Goal: Feedback & Contribution: Leave review/rating

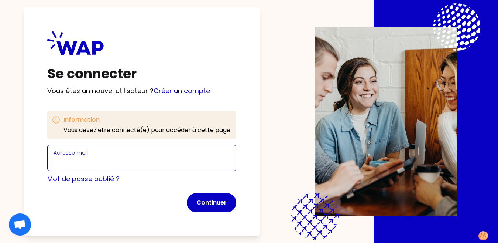
click at [121, 162] on input "Adresse mail" at bounding box center [142, 162] width 176 height 10
type input "oumaima.masmoudi@ecopia-school.com"
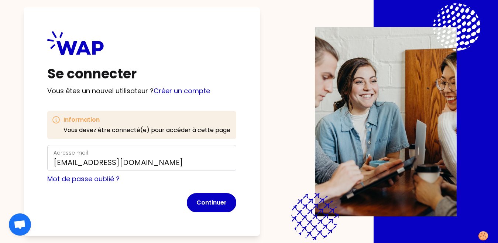
click at [219, 192] on form "Adresse mail oumaima.masmoudi@ecopia-school.com Mot de passe oublié ? Continuer" at bounding box center [141, 178] width 189 height 67
click at [220, 199] on button "Continuer" at bounding box center [211, 202] width 49 height 19
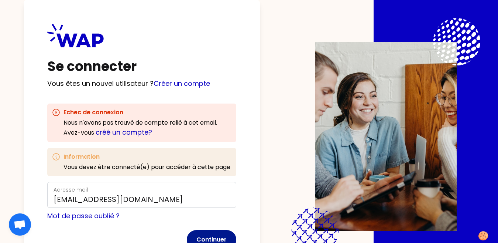
click at [211, 230] on button "Continuer" at bounding box center [211, 239] width 49 height 19
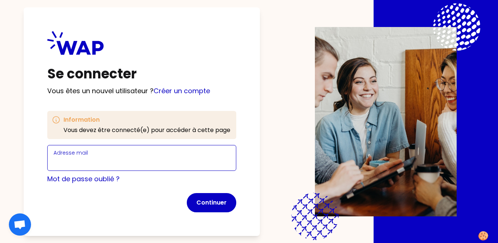
click at [169, 156] on div "Adresse mail" at bounding box center [142, 157] width 176 height 19
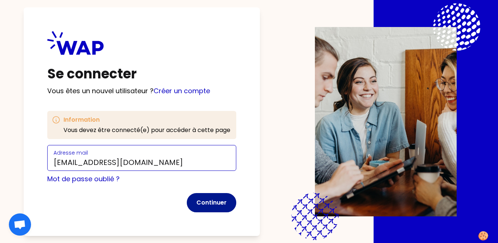
type input "[EMAIL_ADDRESS][DOMAIN_NAME]"
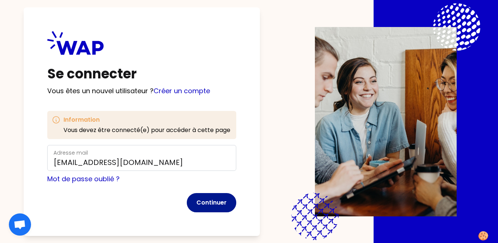
click at [201, 203] on button "Continuer" at bounding box center [211, 202] width 49 height 19
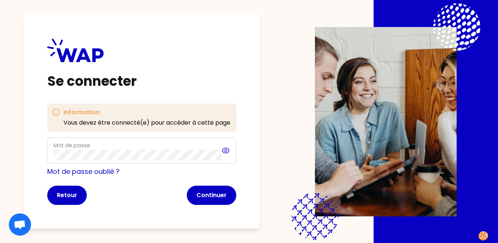
click at [226, 151] on icon at bounding box center [226, 150] width 2 height 2
click at [216, 196] on button "Continuer" at bounding box center [211, 194] width 49 height 19
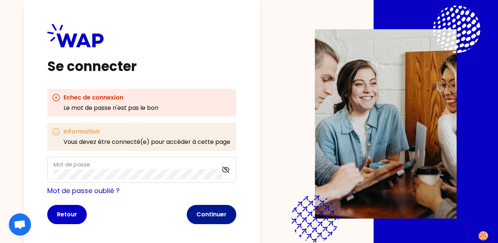
click at [198, 207] on button "Continuer" at bounding box center [211, 214] width 49 height 19
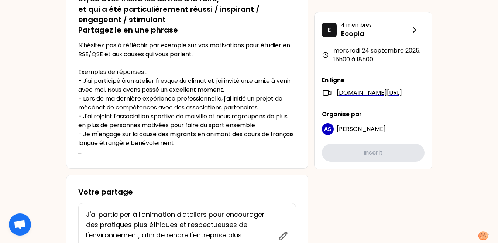
scroll to position [173, 0]
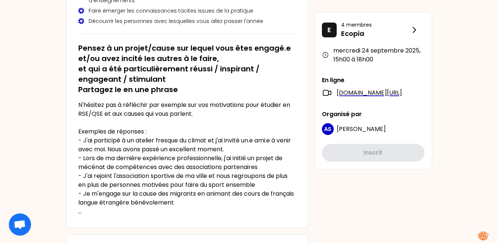
scroll to position [69, 0]
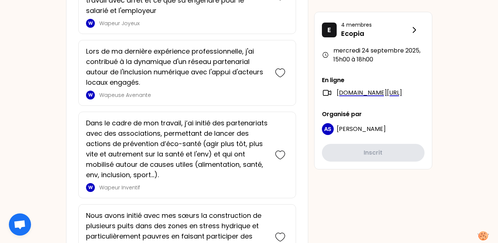
scroll to position [780, 0]
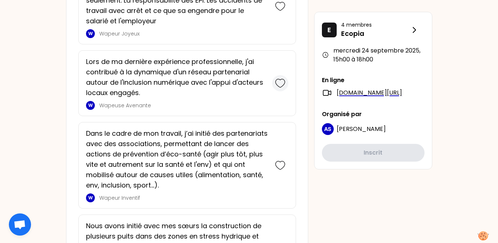
click at [283, 80] on icon at bounding box center [280, 83] width 10 height 10
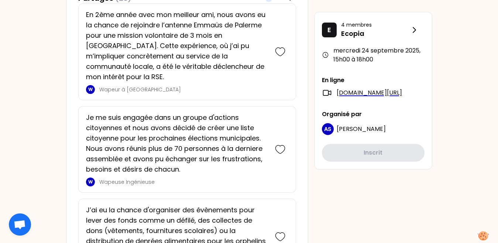
scroll to position [572, 0]
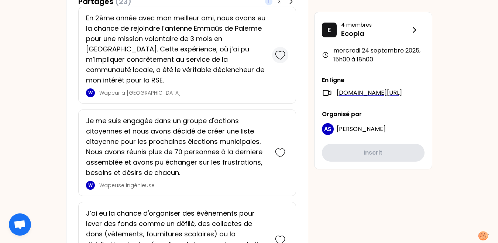
click at [277, 51] on icon at bounding box center [280, 55] width 10 height 10
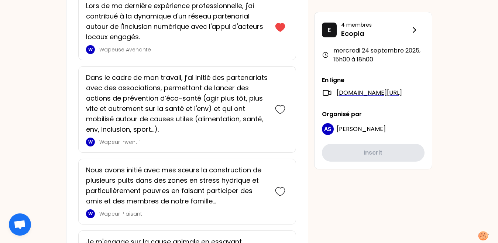
scroll to position [1149, 0]
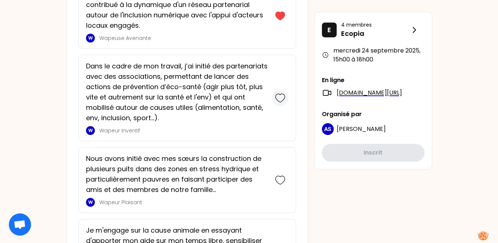
click at [278, 93] on icon at bounding box center [280, 98] width 10 height 10
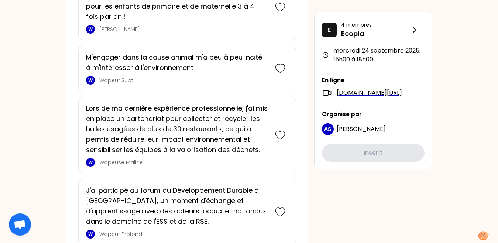
scroll to position [1582, 0]
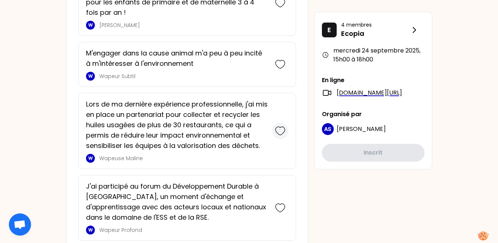
click at [277, 126] on div at bounding box center [280, 131] width 16 height 16
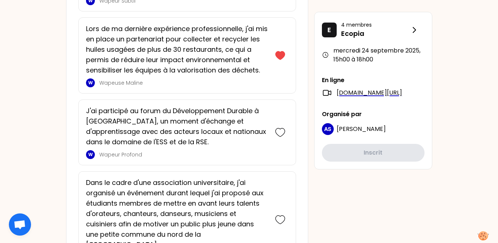
scroll to position [1743, 0]
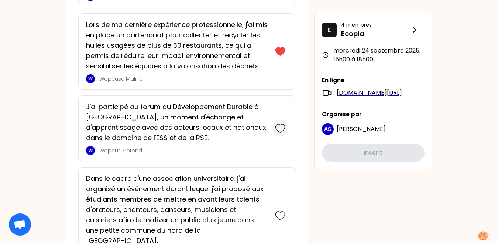
click at [279, 123] on icon at bounding box center [280, 128] width 10 height 10
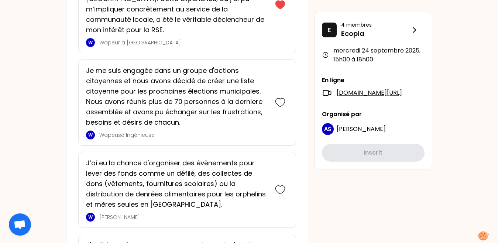
scroll to position [929, 0]
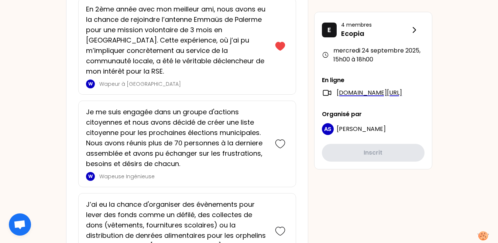
drag, startPoint x: 488, startPoint y: 95, endPoint x: 488, endPoint y: 77, distance: 17.7
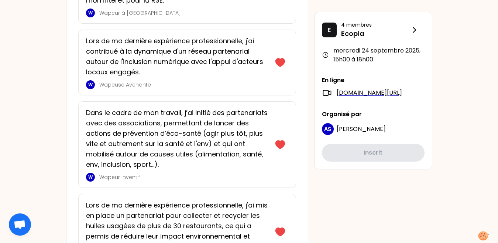
scroll to position [590, 0]
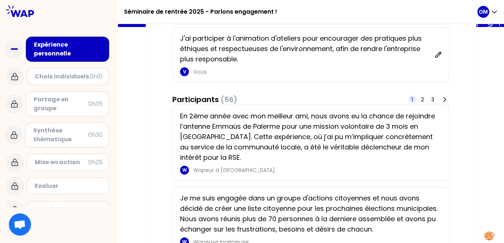
scroll to position [90, 0]
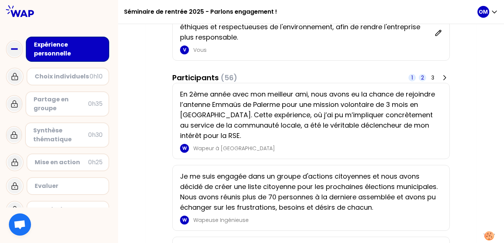
click at [422, 80] on span "2" at bounding box center [422, 77] width 3 height 7
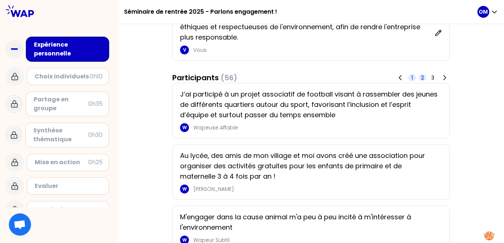
click at [411, 79] on span "1" at bounding box center [412, 77] width 7 height 7
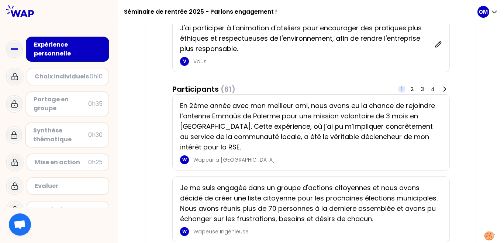
scroll to position [81, 0]
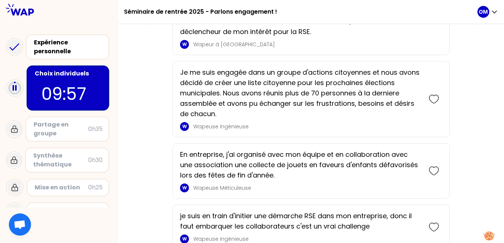
scroll to position [542, 0]
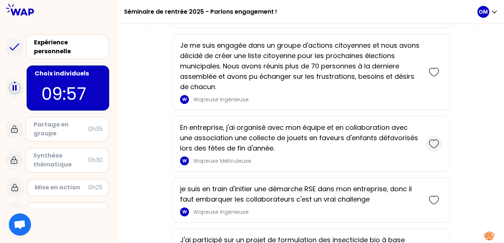
click at [429, 142] on icon at bounding box center [433, 144] width 9 height 8
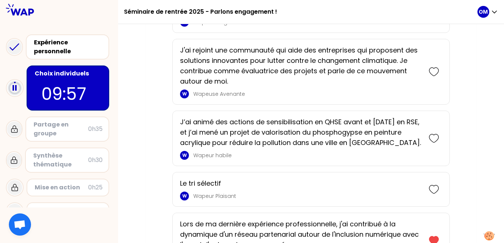
scroll to position [1138, 0]
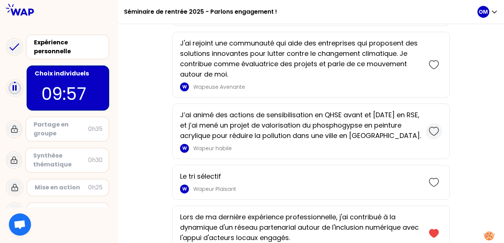
click at [434, 131] on icon at bounding box center [434, 131] width 10 height 10
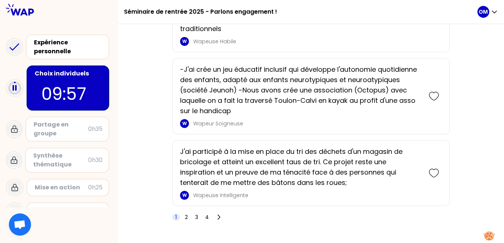
scroll to position [1772, 0]
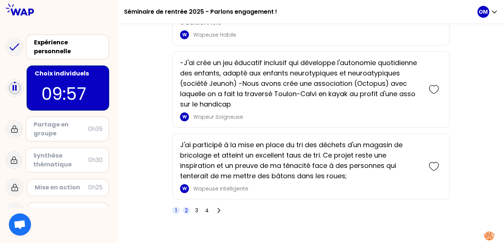
click at [185, 209] on span "2" at bounding box center [186, 209] width 3 height 7
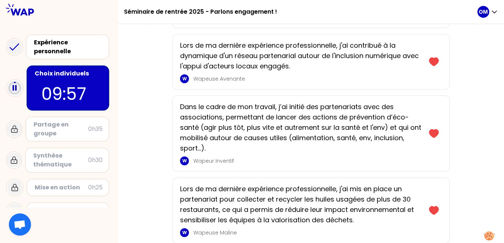
scroll to position [261, 0]
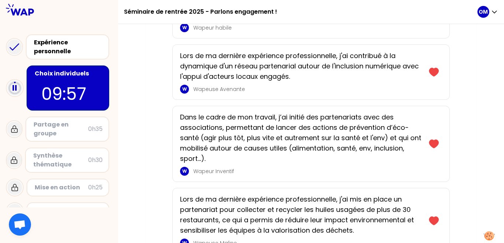
drag, startPoint x: 496, startPoint y: 62, endPoint x: 494, endPoint y: 42, distance: 20.4
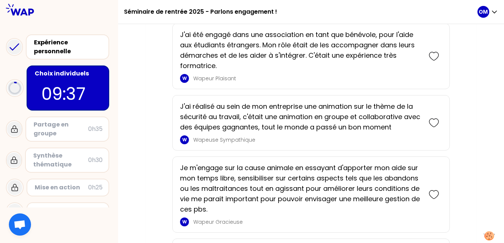
scroll to position [849, 0]
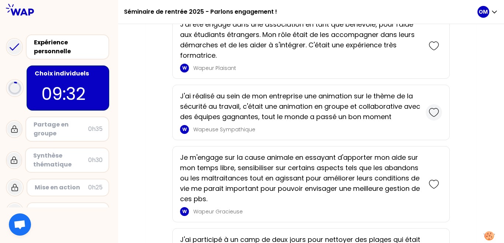
click at [437, 111] on icon at bounding box center [434, 112] width 10 height 10
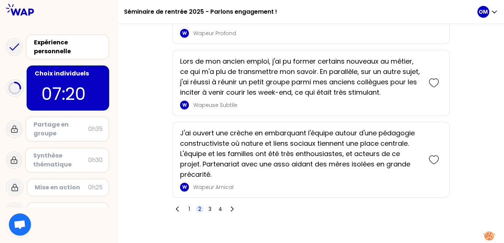
scroll to position [1780, 0]
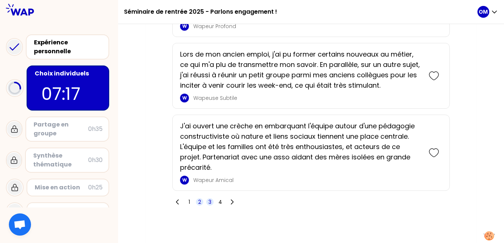
click at [209, 203] on span "3" at bounding box center [210, 201] width 3 height 7
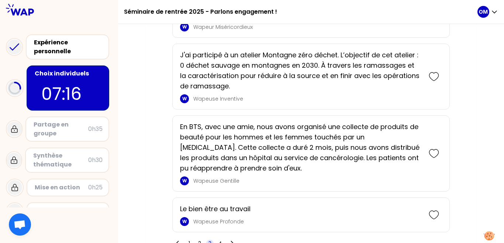
scroll to position [1825, 0]
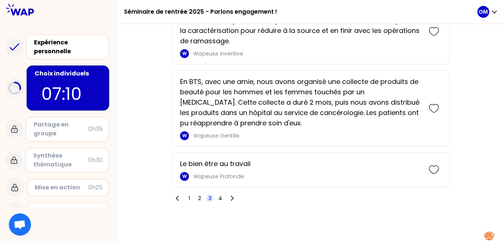
click at [210, 198] on span "3" at bounding box center [210, 197] width 3 height 7
click at [219, 200] on span "4" at bounding box center [221, 197] width 4 height 7
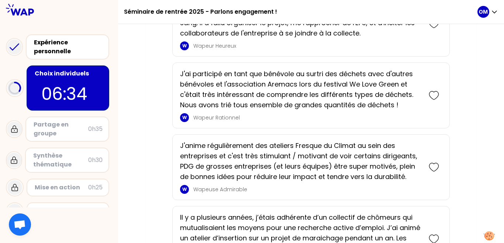
scroll to position [1325, 0]
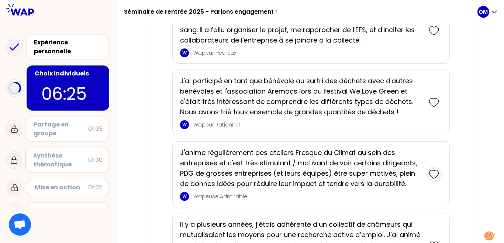
click at [435, 175] on icon at bounding box center [434, 174] width 10 height 10
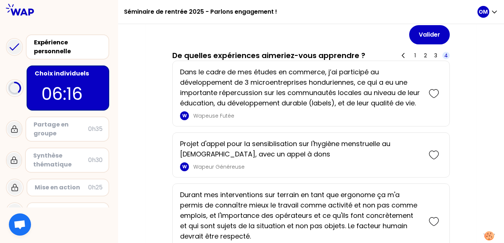
scroll to position [682, 0]
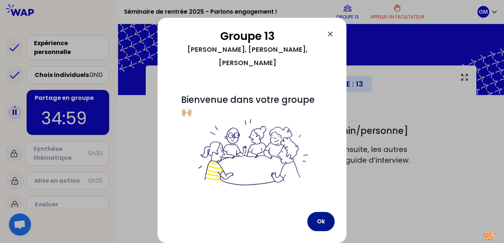
click at [323, 220] on button "Ok" at bounding box center [321, 221] width 27 height 19
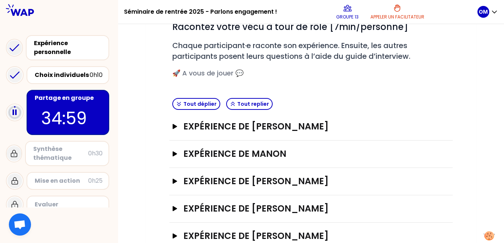
scroll to position [102, 0]
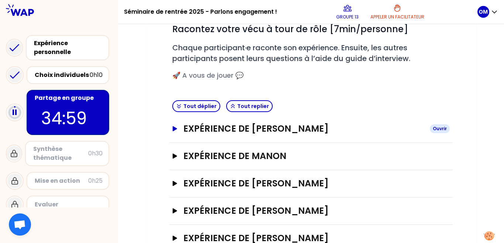
click at [177, 127] on icon "button" at bounding box center [175, 128] width 6 height 5
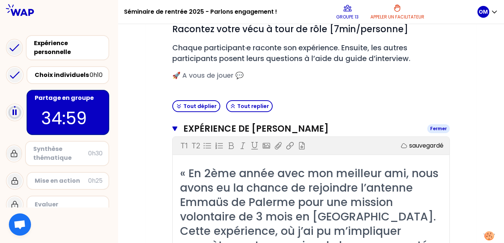
click at [189, 127] on h3 "Expérience de [PERSON_NAME]" at bounding box center [302, 129] width 238 height 12
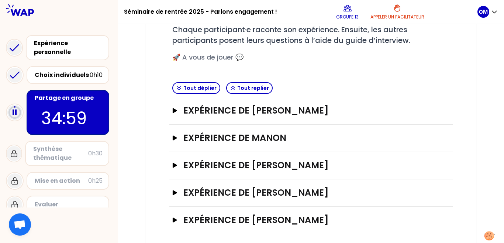
scroll to position [126, 0]
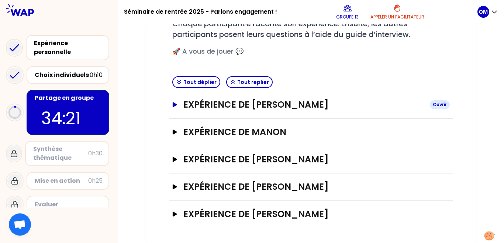
click at [301, 102] on h3 "Expérience de [PERSON_NAME]" at bounding box center [303, 105] width 241 height 12
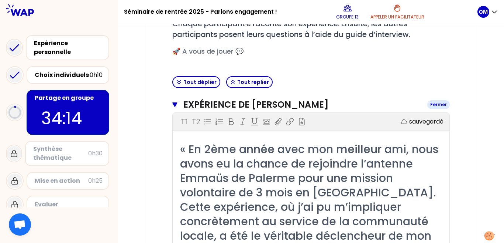
click at [311, 101] on h3 "Expérience de [PERSON_NAME]" at bounding box center [302, 105] width 238 height 12
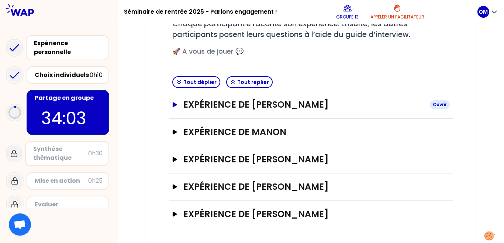
click at [279, 107] on h3 "Expérience de [PERSON_NAME]" at bounding box center [303, 105] width 241 height 12
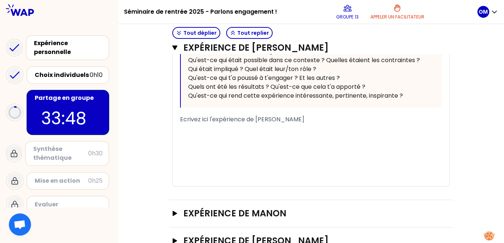
scroll to position [280, 0]
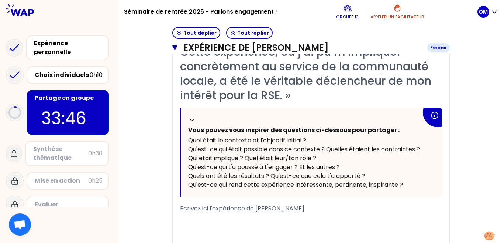
click at [186, 52] on h3 "Expérience de [PERSON_NAME]" at bounding box center [302, 48] width 238 height 12
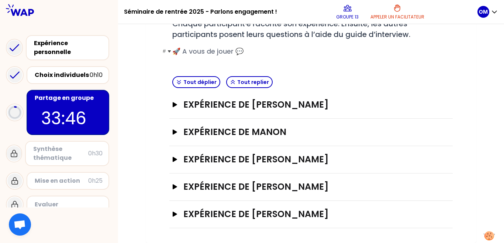
scroll to position [126, 0]
click at [234, 130] on h3 "Expérience de Manon" at bounding box center [303, 132] width 241 height 12
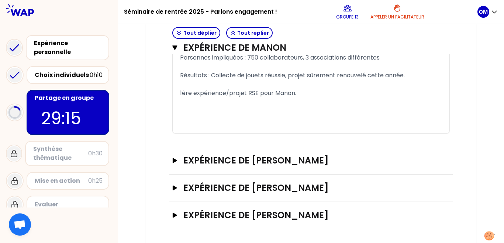
scroll to position [473, 0]
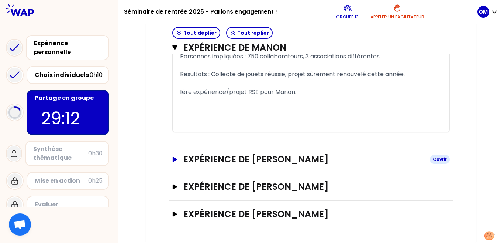
click at [225, 162] on h3 "Expérience de [PERSON_NAME]" at bounding box center [303, 159] width 241 height 12
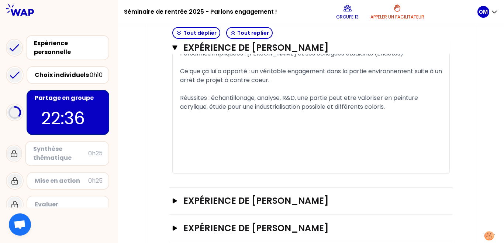
scroll to position [878, 0]
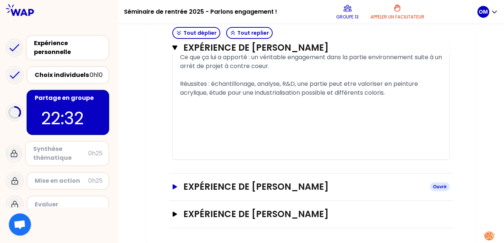
click at [306, 189] on h3 "Expérience de [PERSON_NAME]" at bounding box center [303, 187] width 241 height 12
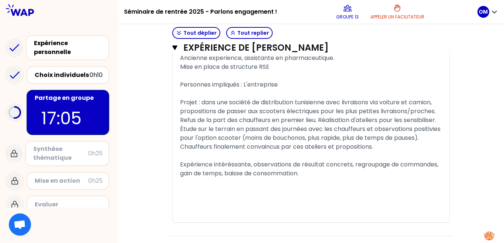
scroll to position [1287, 0]
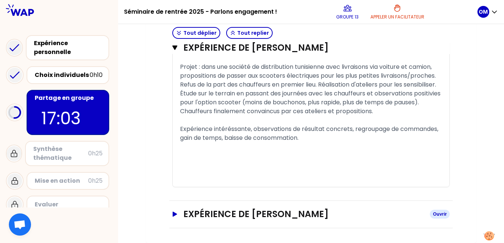
click at [317, 208] on h3 "Expérience de [PERSON_NAME]" at bounding box center [303, 214] width 241 height 12
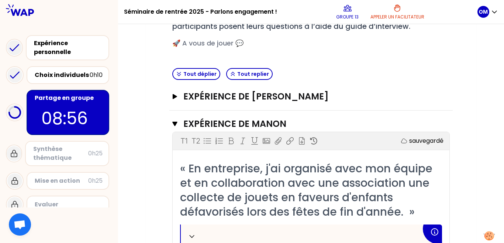
scroll to position [137, 0]
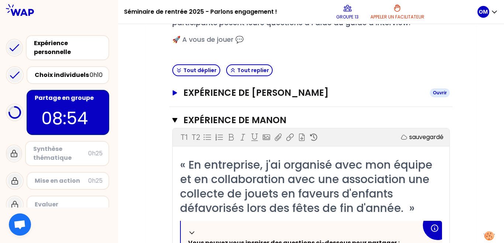
click at [232, 90] on h3 "Expérience de [PERSON_NAME]" at bounding box center [303, 93] width 241 height 12
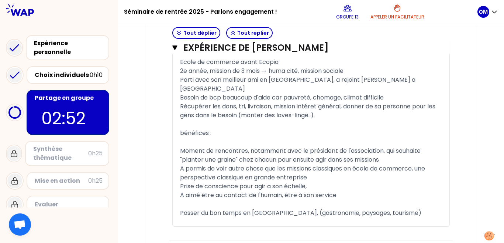
scroll to position [448, 0]
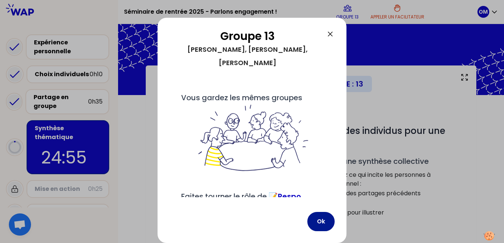
click at [314, 216] on button "Ok" at bounding box center [321, 221] width 27 height 19
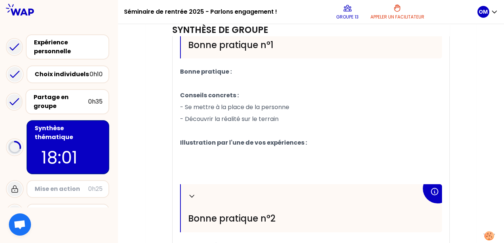
scroll to position [277, 0]
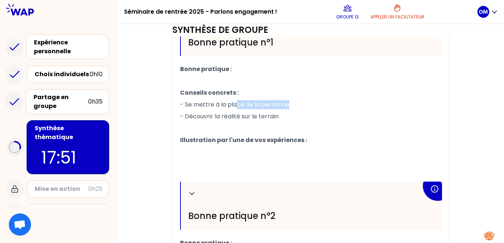
drag, startPoint x: 293, startPoint y: 102, endPoint x: 187, endPoint y: 103, distance: 106.3
click at [185, 107] on p "- Se mettre à la place de la personne" at bounding box center [311, 105] width 262 height 12
click at [187, 103] on span "- Se mettre à la place de la personne" at bounding box center [234, 104] width 109 height 8
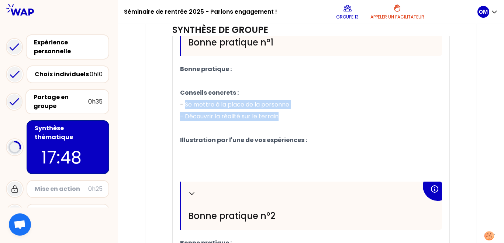
drag, startPoint x: 184, startPoint y: 104, endPoint x: 278, endPoint y: 116, distance: 94.2
click at [278, 116] on div "Replier Bonne pratique n°1 Bonne pratique : ﻿ Conseils concrets : - Se mettre à…" at bounding box center [311, 199] width 262 height 382
copy div "Se mettre à la place de la personne - Découvrir la réalité sur le terrain"
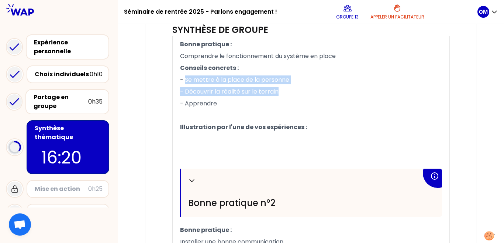
scroll to position [294, 0]
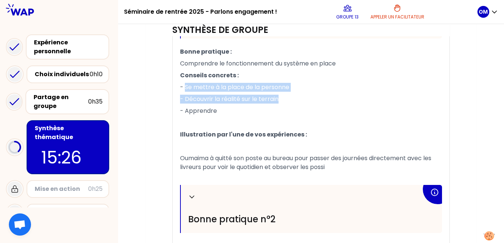
click at [255, 124] on p "﻿" at bounding box center [311, 123] width 262 height 12
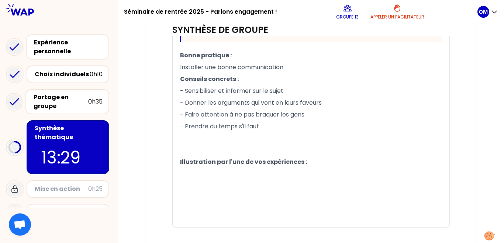
scroll to position [483, 0]
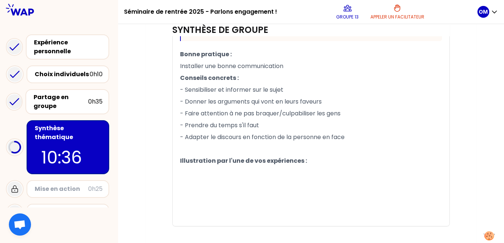
click at [242, 176] on p "﻿" at bounding box center [311, 173] width 262 height 12
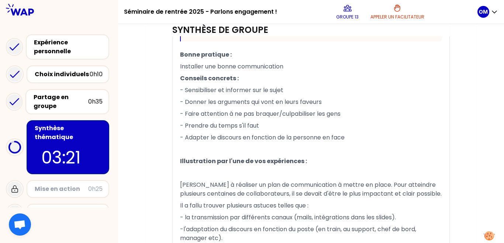
scroll to position [559, 0]
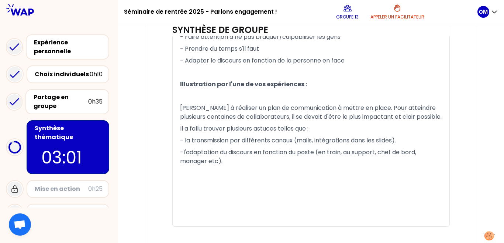
click at [331, 161] on p "-l'adaptation du discours en fonction du poste (en train, au support, chef de b…" at bounding box center [311, 156] width 262 height 21
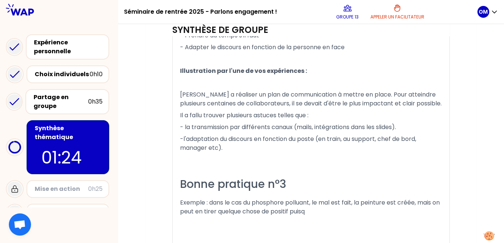
scroll to position [575, 0]
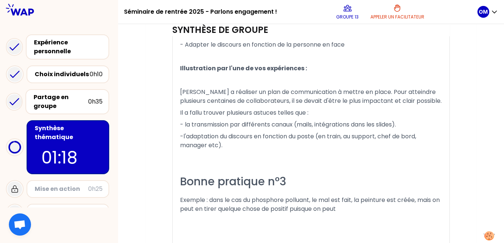
click at [296, 181] on div "Bonne pratique n°3" at bounding box center [311, 181] width 262 height 14
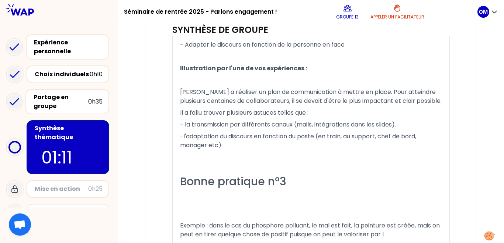
click at [305, 175] on div "Bonne pratique n°3" at bounding box center [311, 181] width 262 height 14
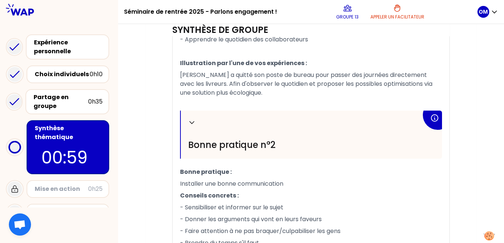
scroll to position [354, 0]
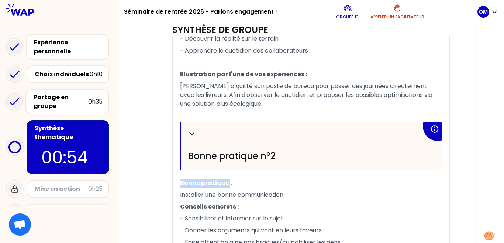
drag, startPoint x: 229, startPoint y: 183, endPoint x: 180, endPoint y: 179, distance: 48.5
click at [180, 179] on span "Bonne pratique :" at bounding box center [206, 182] width 52 height 8
copy span "Bonne pratique"
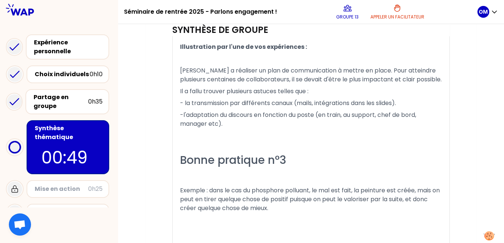
scroll to position [601, 0]
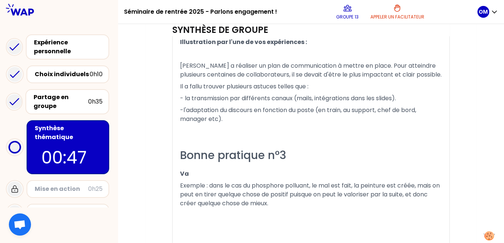
click at [248, 170] on p "Va" at bounding box center [311, 174] width 262 height 12
drag, startPoint x: 181, startPoint y: 39, endPoint x: 256, endPoint y: 42, distance: 75.4
click at [302, 43] on span "Illustration par l'une de vos expériences :" at bounding box center [243, 42] width 127 height 8
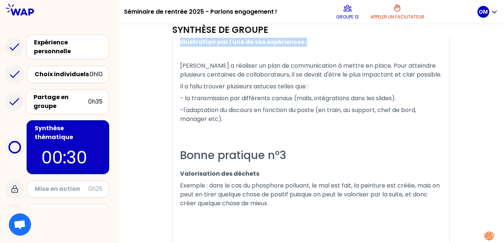
drag, startPoint x: 303, startPoint y: 42, endPoint x: 199, endPoint y: 34, distance: 104.5
copy div "﻿ Illustration par l'une de vos expériences :"
click at [265, 172] on p "Valorisation des déchets" at bounding box center [311, 174] width 262 height 12
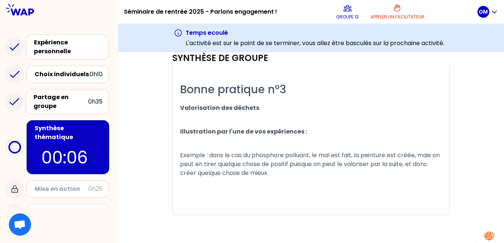
scroll to position [693, 0]
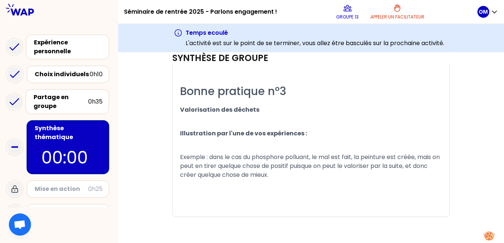
click at [418, 157] on span "Exemple : dans le cas du phosphore polluant, le mal est fait, la peinture est c…" at bounding box center [310, 165] width 261 height 26
click at [420, 164] on span "Exemple : dans le cas du phosphore polluant, le mal est fait, la peinture est c…" at bounding box center [310, 165] width 261 height 26
click at [414, 158] on span "Exemple : dans le cas du phosphore polluant, le mal est fait, la peinture est c…" at bounding box center [310, 165] width 261 height 26
click at [417, 158] on span "Exemple : dans le cas du phosphore polluant, le mal est fait, la peinture est c…" at bounding box center [310, 165] width 261 height 26
click at [354, 157] on span "Exemple : dans le cas du phosphore polluant, le mal est fait, la peinture est c…" at bounding box center [310, 165] width 261 height 26
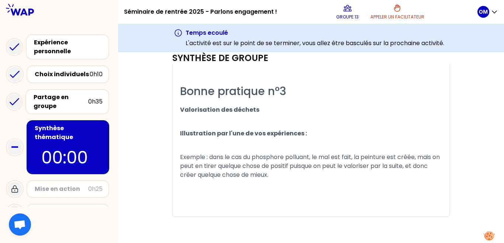
click at [357, 157] on span "Exemple : dans le cas du phosphore polluant, le mal est fait, la peinture est c…" at bounding box center [310, 165] width 261 height 26
click at [251, 167] on span "Exemple : dans le cas du phosphore polluant, le mal est fait, la mer est poulué…" at bounding box center [305, 165] width 251 height 26
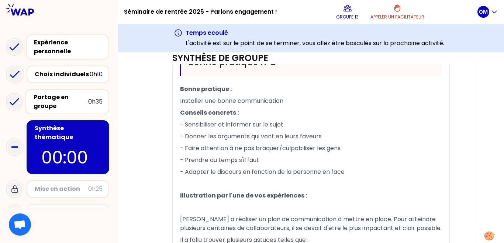
scroll to position [487, 0]
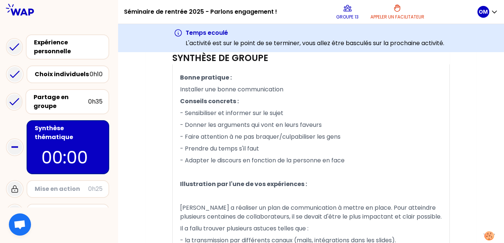
click at [437, 168] on p "﻿" at bounding box center [311, 172] width 262 height 12
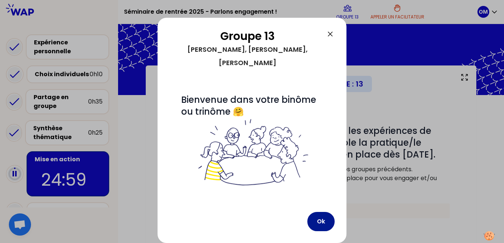
click at [316, 214] on button "Ok" at bounding box center [321, 221] width 27 height 19
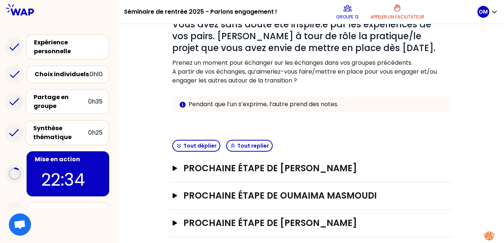
scroll to position [107, 0]
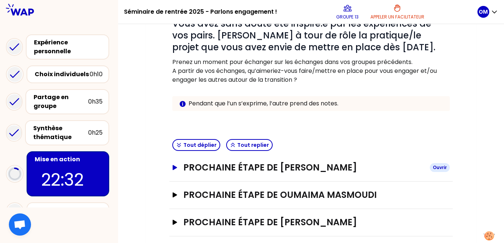
click at [328, 164] on h3 "Prochaine étape de [PERSON_NAME]" at bounding box center [303, 167] width 241 height 12
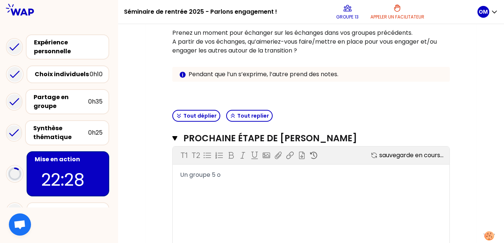
scroll to position [138, 0]
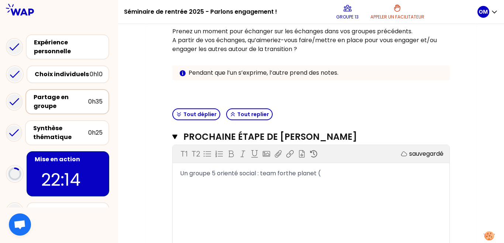
click at [78, 104] on div "Partage en groupe" at bounding box center [61, 102] width 55 height 18
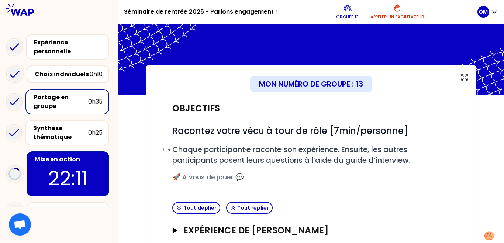
click at [281, 151] on span "Chaque participant·e raconte son expérience. Ensuite, les autres participants p…" at bounding box center [291, 154] width 238 height 21
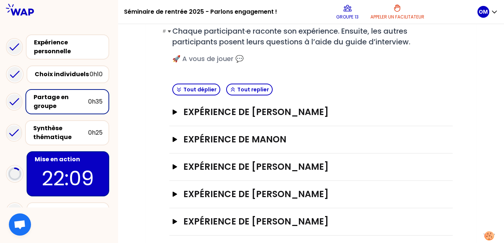
scroll to position [126, 0]
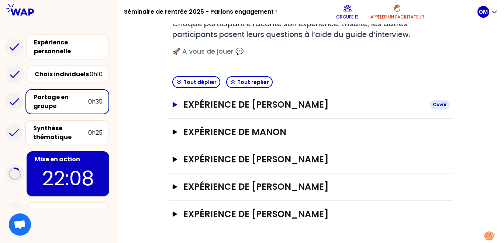
click at [245, 104] on h3 "Expérience de [PERSON_NAME]" at bounding box center [303, 105] width 241 height 12
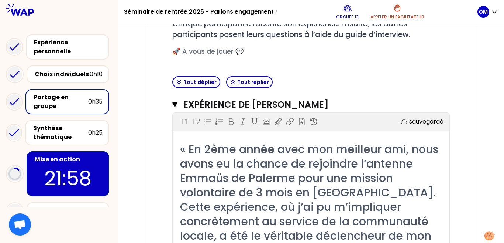
click at [45, 175] on p "21:58" at bounding box center [67, 178] width 69 height 29
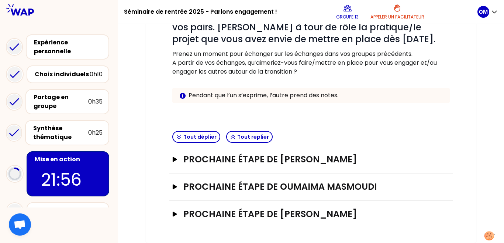
scroll to position [115, 0]
click at [312, 160] on h3 "Prochaine étape de [PERSON_NAME]" at bounding box center [303, 159] width 241 height 12
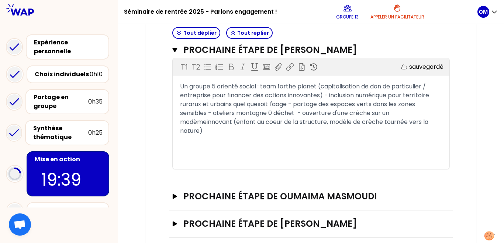
scroll to position [234, 0]
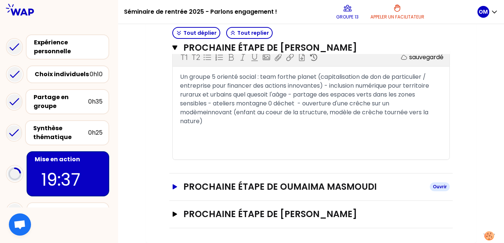
click at [226, 187] on h3 "Prochaine étape de Oumaima Masmoudi" at bounding box center [303, 187] width 241 height 12
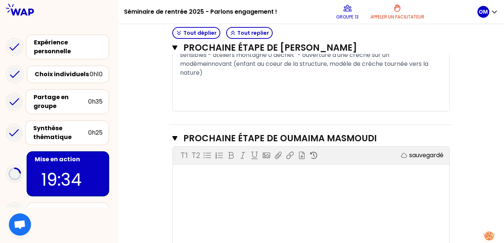
scroll to position [285, 0]
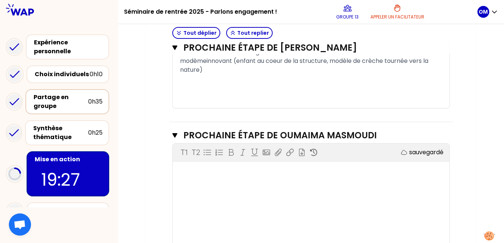
click at [65, 108] on div "Partage en groupe" at bounding box center [61, 102] width 55 height 18
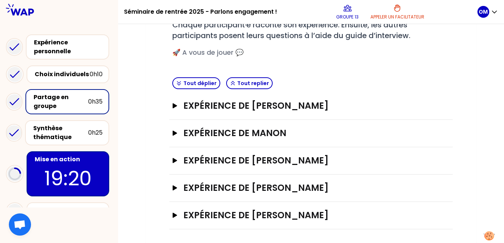
scroll to position [126, 0]
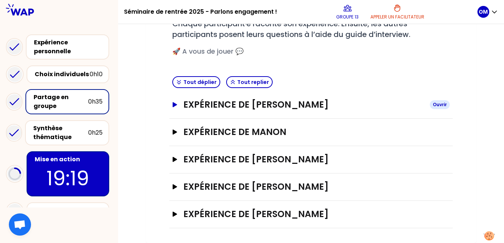
click at [224, 104] on h3 "Expérience de [PERSON_NAME]" at bounding box center [303, 105] width 241 height 12
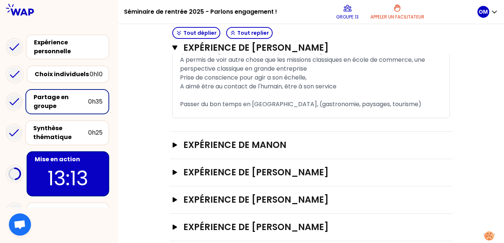
scroll to position [557, 0]
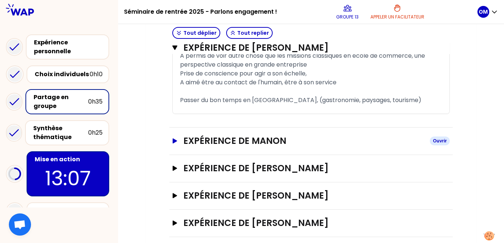
click at [249, 135] on h3 "Expérience de Manon" at bounding box center [303, 141] width 241 height 12
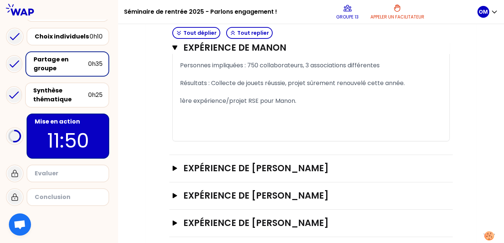
scroll to position [39, 0]
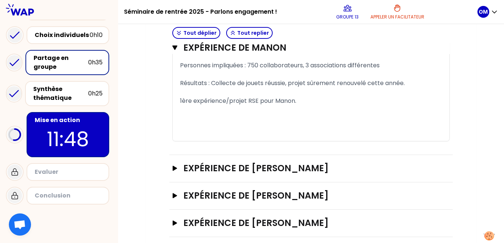
click at [76, 140] on p "11:48" at bounding box center [67, 138] width 69 height 29
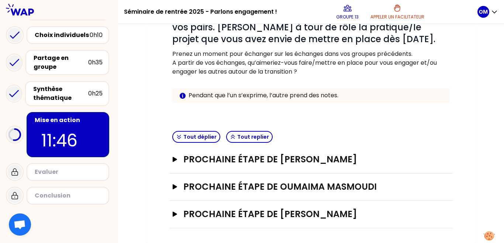
scroll to position [115, 0]
click at [274, 216] on h3 "Prochaine étape de [PERSON_NAME]" at bounding box center [303, 214] width 241 height 12
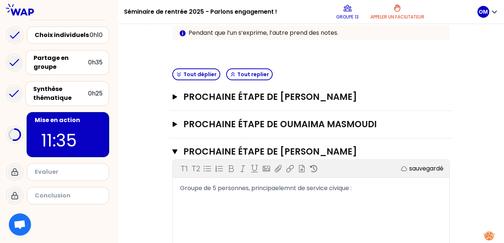
scroll to position [180, 0]
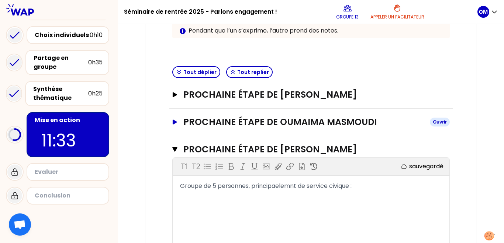
click at [308, 122] on h3 "Prochaine étape de Oumaima Masmoudi" at bounding box center [303, 122] width 241 height 12
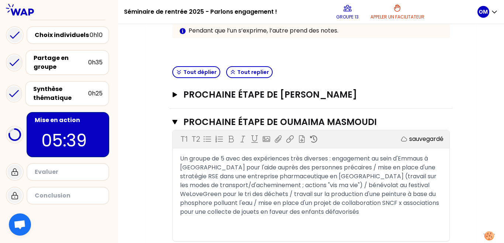
scroll to position [183, 0]
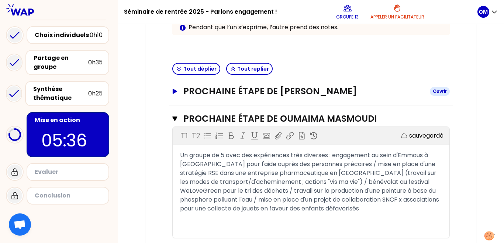
click at [267, 92] on h3 "Prochaine étape de [PERSON_NAME]" at bounding box center [303, 91] width 241 height 12
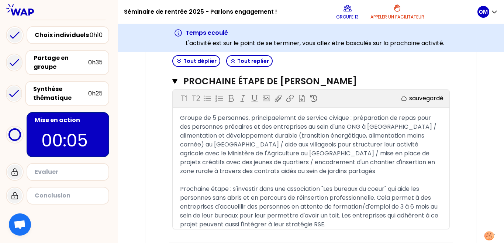
scroll to position [528, 0]
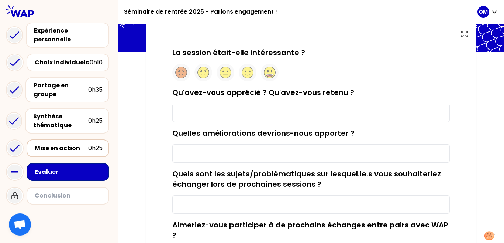
scroll to position [44, 0]
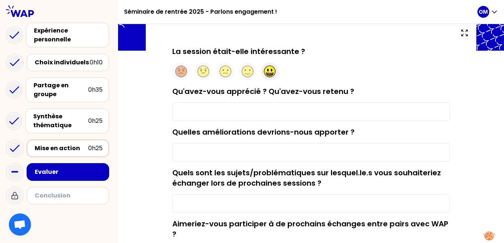
click at [268, 74] on icon at bounding box center [270, 75] width 7 height 2
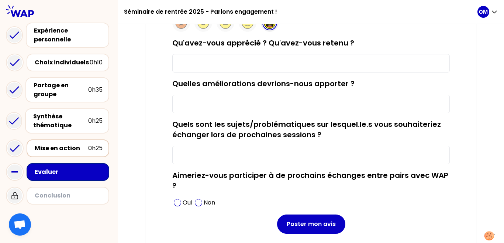
scroll to position [93, 0]
click at [219, 66] on input "Qu'avez-vous apprécié ? Qu'avez-vous retenu ?" at bounding box center [311, 63] width 278 height 18
type input "l"
type input "Les différents expériences"
click at [218, 102] on input "Quelles améliorations devrions-nous apporter ?" at bounding box center [311, 104] width 278 height 18
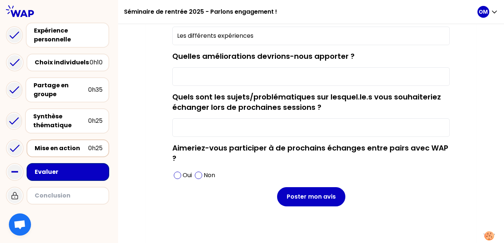
scroll to position [122, 0]
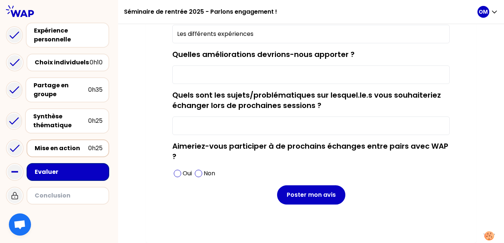
click at [192, 127] on input "Quels sont les sujets/problématiques sur lesquel.le.s vous souhaiteriez échange…" at bounding box center [311, 125] width 278 height 18
click at [176, 124] on input "environnementale" at bounding box center [311, 125] width 278 height 18
click at [225, 131] on input "environnementale" at bounding box center [311, 125] width 278 height 18
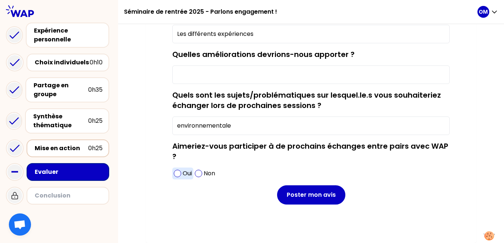
click at [179, 174] on span at bounding box center [177, 172] width 7 height 7
click at [238, 124] on input "environnementale" at bounding box center [311, 125] width 278 height 18
click at [174, 93] on label "Quels sont les sujets/problématiques sur lesquel.le.s vous souhaiteriez échange…" at bounding box center [306, 100] width 269 height 21
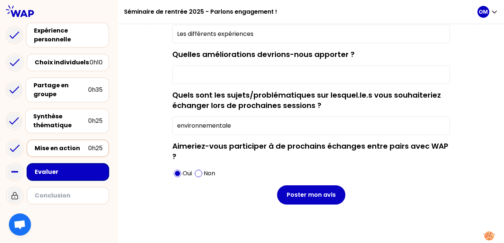
click at [174, 116] on input "environnementale" at bounding box center [311, 125] width 278 height 18
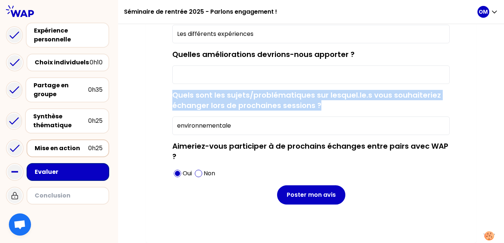
drag, startPoint x: 173, startPoint y: 93, endPoint x: 325, endPoint y: 106, distance: 152.6
click at [325, 106] on div "Quels sont les sujets/problématiques sur lesquel.le.s vous souhaiteriez échange…" at bounding box center [311, 112] width 278 height 45
copy label "Quels sont les sujets/problématiques sur lesquel.le.s vous souhaiteriez échange…"
click at [178, 124] on input "environnementale" at bounding box center [311, 125] width 278 height 18
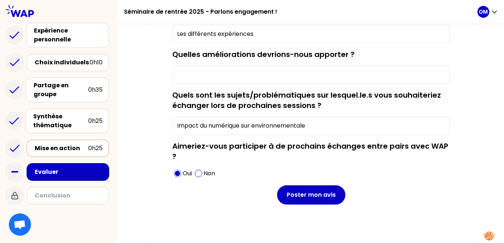
click at [309, 127] on input "Impact du numérique sur environnementale" at bounding box center [311, 125] width 278 height 18
click at [253, 127] on input "Impact du numérique sur environnement" at bounding box center [311, 125] width 278 height 18
type input "Impact du numérique sur l'environnement"
click at [371, 132] on input "Impact du numérique sur l'environnement" at bounding box center [311, 125] width 278 height 18
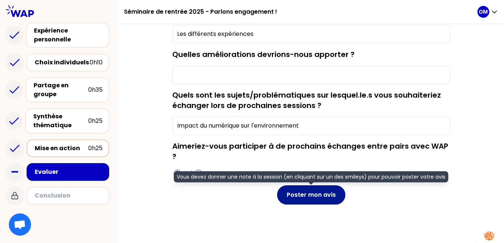
click at [332, 192] on button "Poster mon avis" at bounding box center [311, 194] width 68 height 19
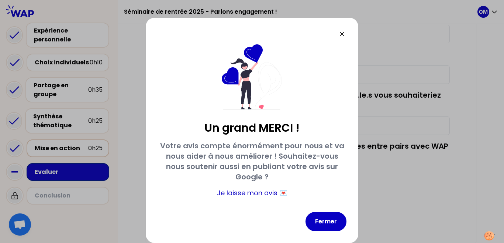
click at [322, 231] on div "Un grand MERCI ! Votre avis compte énormément pour nous et va nous aider à nous…" at bounding box center [252, 130] width 213 height 225
click at [319, 222] on button "Fermer" at bounding box center [326, 221] width 41 height 19
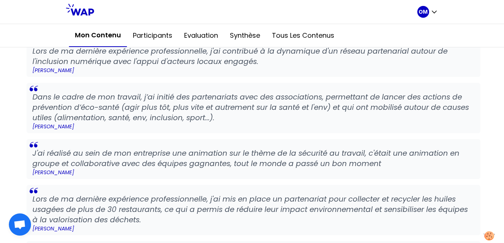
scroll to position [160, 0]
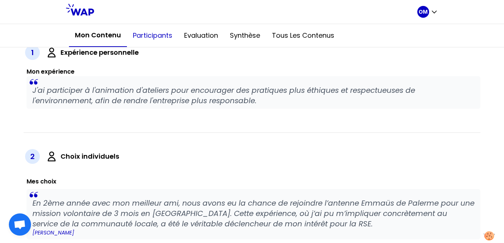
click at [150, 39] on button "Participants" at bounding box center [152, 35] width 51 height 22
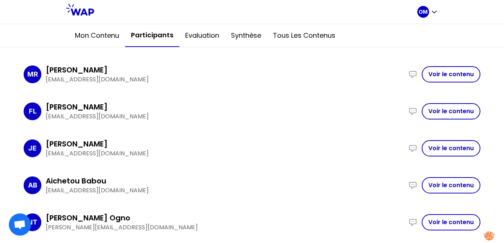
scroll to position [668, 0]
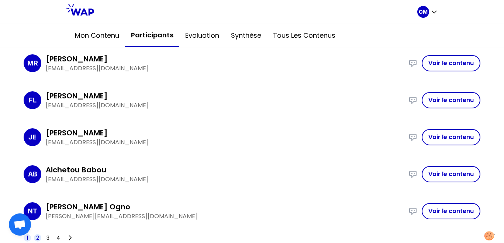
click at [38, 236] on span "2" at bounding box center [37, 237] width 3 height 7
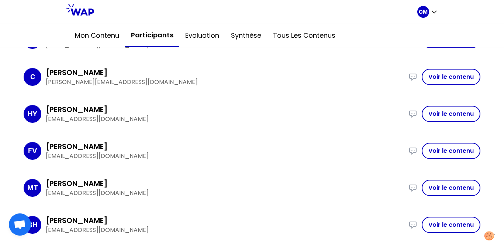
scroll to position [261, 0]
